Goal: Book appointment/travel/reservation

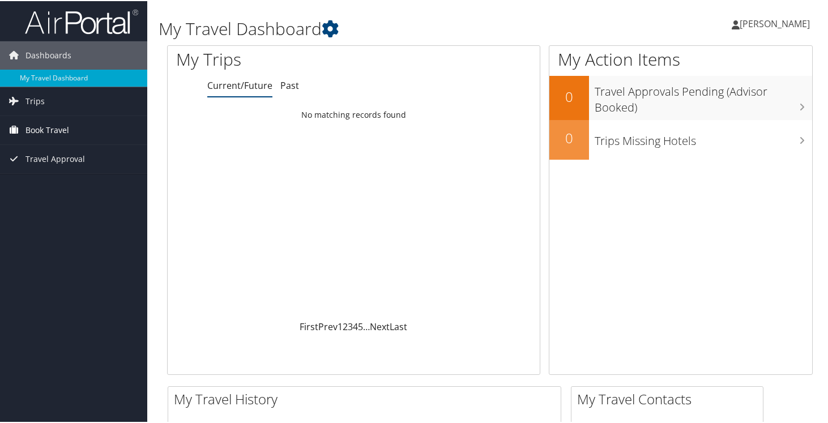
click at [47, 129] on span "Book Travel" at bounding box center [47, 129] width 44 height 28
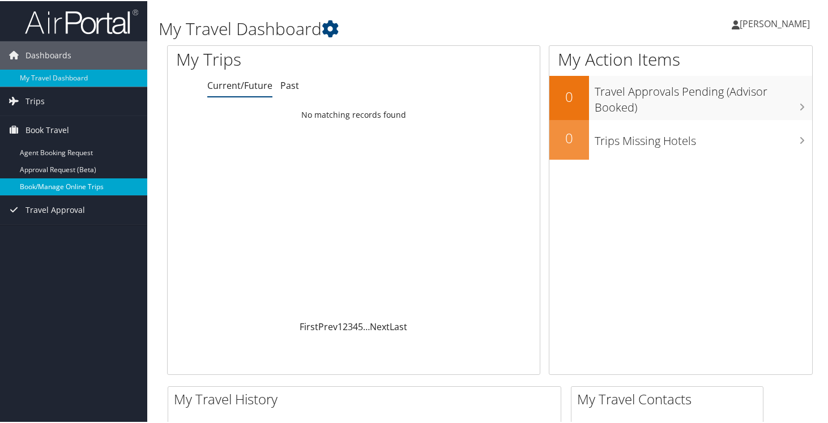
click at [55, 185] on link "Book/Manage Online Trips" at bounding box center [73, 185] width 147 height 17
click at [69, 186] on link "Book/Manage Online Trips" at bounding box center [73, 185] width 147 height 17
